Goal: Information Seeking & Learning: Learn about a topic

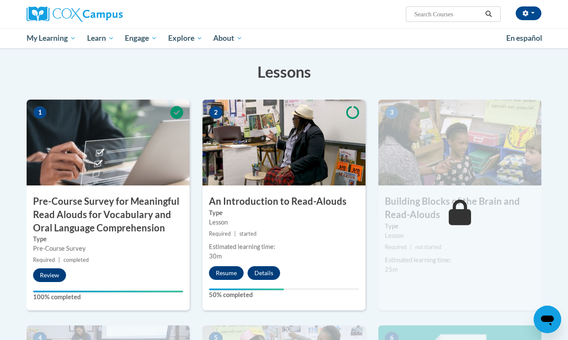
scroll to position [148, 0]
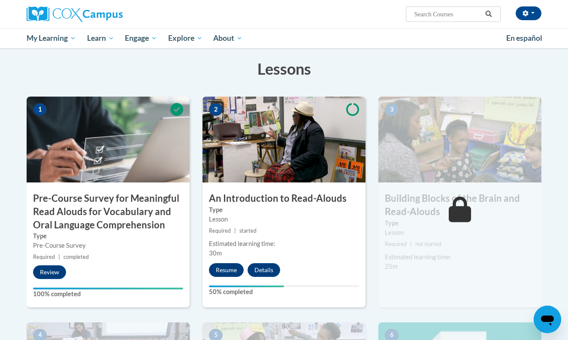
click at [219, 270] on button "Resume" at bounding box center [226, 270] width 35 height 14
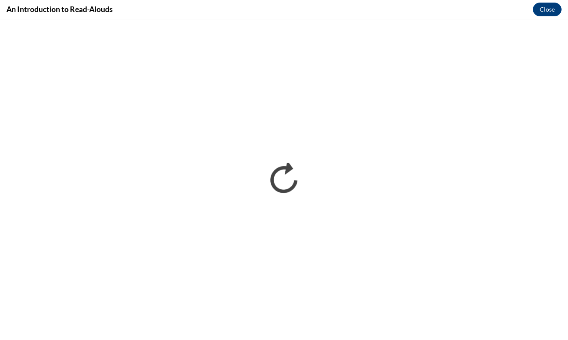
scroll to position [0, 0]
